Goal: Communication & Community: Answer question/provide support

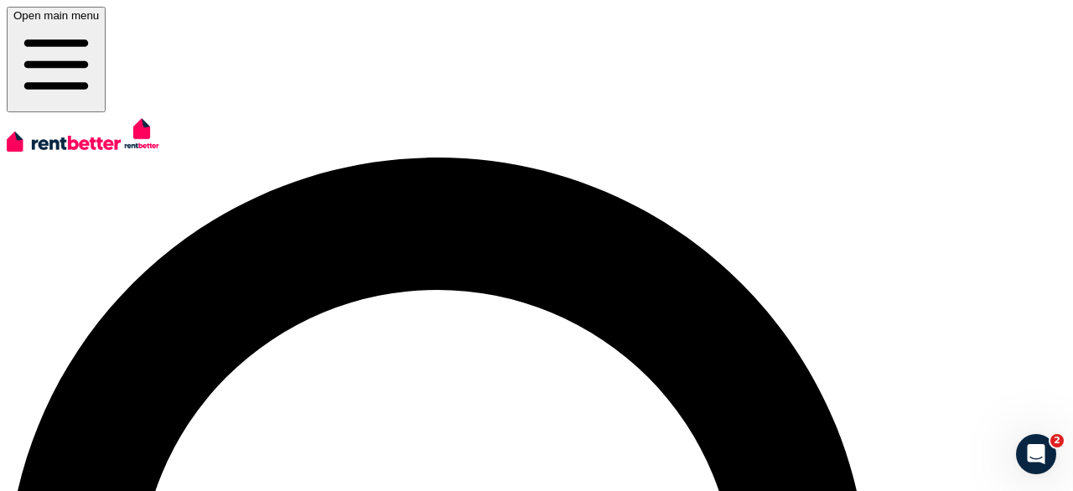
scroll to position [107, 0]
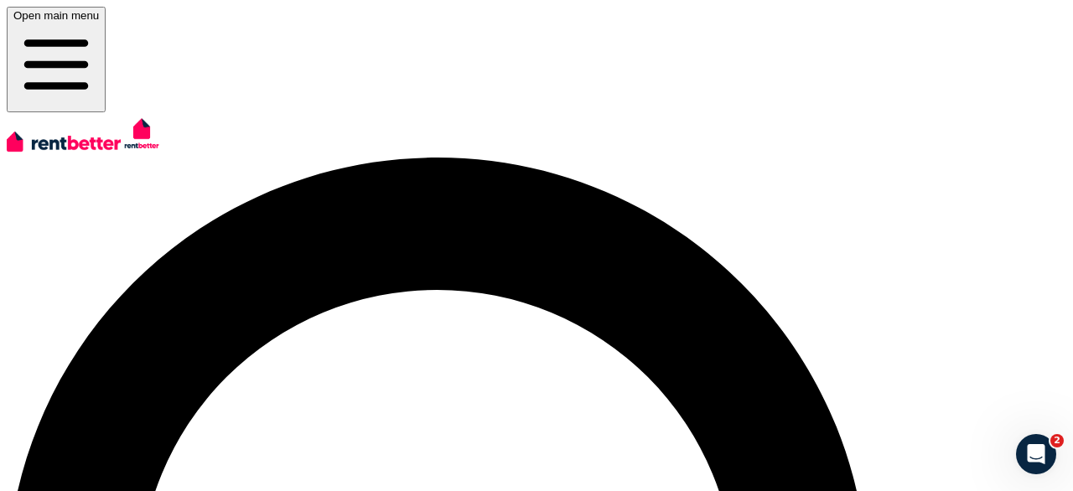
drag, startPoint x: 455, startPoint y: 246, endPoint x: 538, endPoint y: 374, distance: 152.8
